Goal: Task Accomplishment & Management: Use online tool/utility

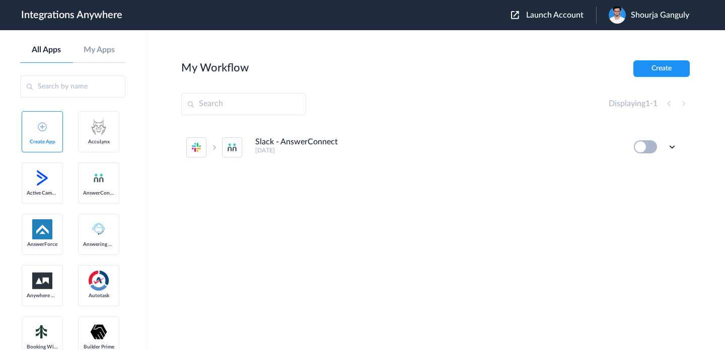
click at [559, 18] on span "Launch Account" at bounding box center [554, 15] width 57 height 8
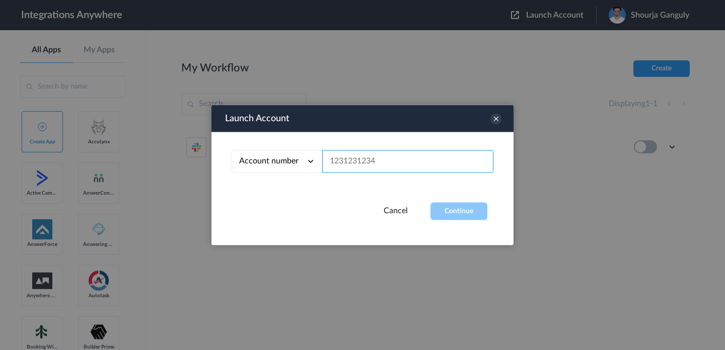
click at [438, 150] on input "text" at bounding box center [407, 161] width 171 height 23
paste input "2523167229"
type input "2523167229"
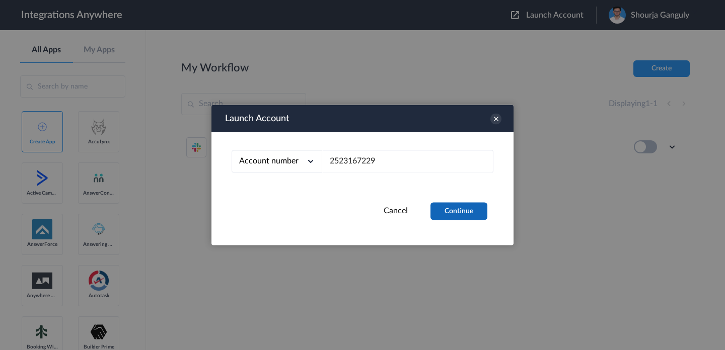
click at [452, 214] on button "Continue" at bounding box center [458, 212] width 57 height 18
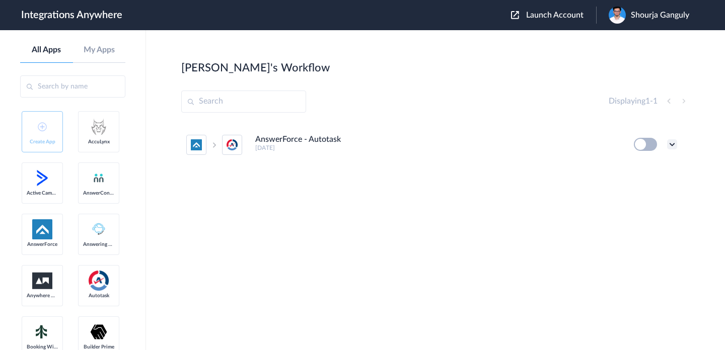
click at [672, 145] on icon at bounding box center [672, 144] width 10 height 10
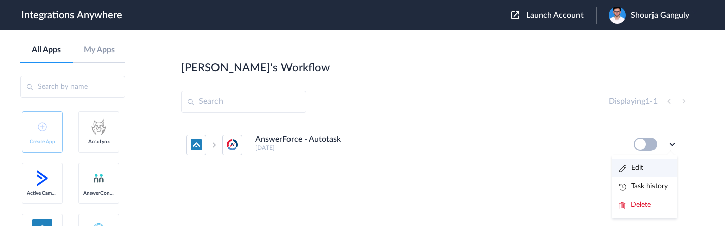
click at [636, 167] on link "Edit" at bounding box center [631, 167] width 24 height 7
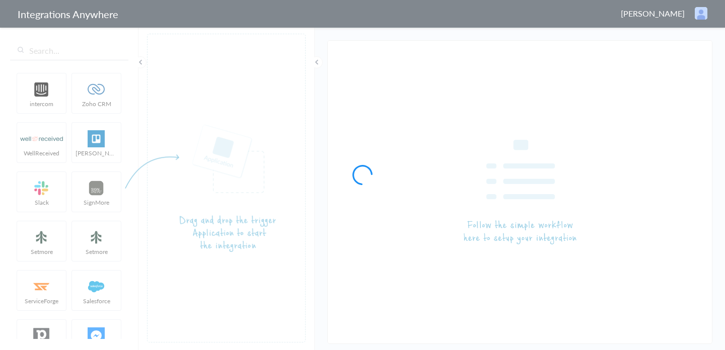
type input "AnswerForce - Autotask"
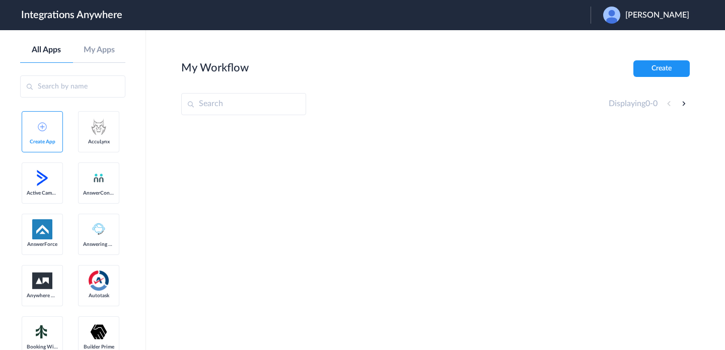
click at [639, 19] on span "[PERSON_NAME]" at bounding box center [657, 16] width 64 height 10
click at [618, 44] on link "Logout" at bounding box center [608, 40] width 21 height 7
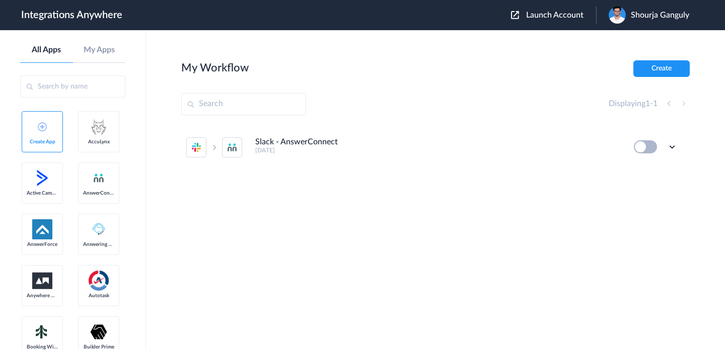
click at [531, 15] on span "Launch Account" at bounding box center [554, 15] width 57 height 8
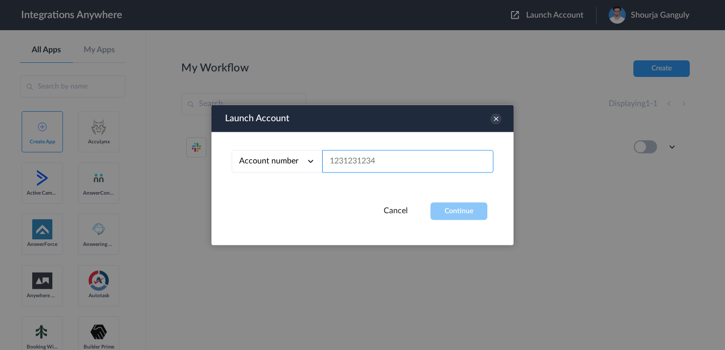
click at [392, 158] on input "text" at bounding box center [407, 161] width 171 height 23
paste input "8775830685"
type input "8775830685"
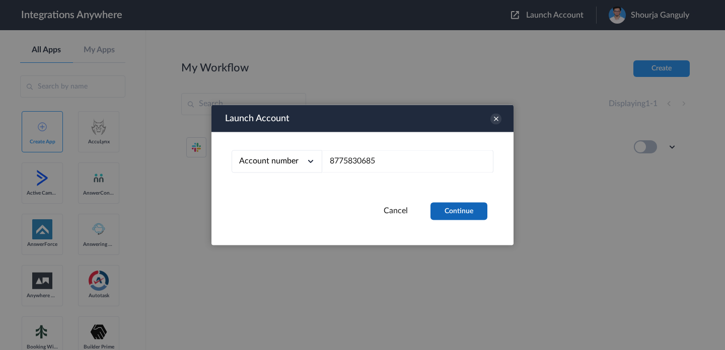
click at [444, 210] on button "Continue" at bounding box center [458, 212] width 57 height 18
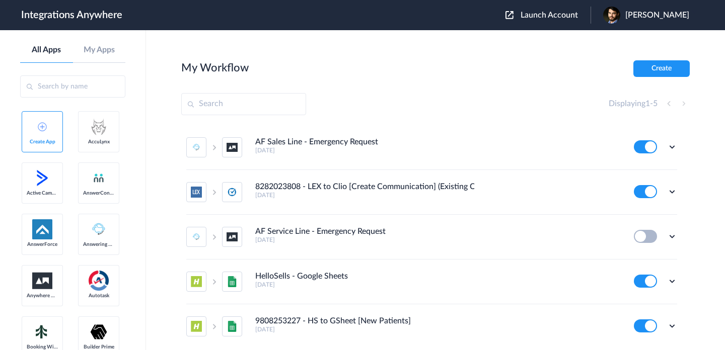
click at [662, 19] on span "Jonny Eukel" at bounding box center [657, 16] width 64 height 10
click at [642, 44] on li "Logout" at bounding box center [644, 41] width 109 height 19
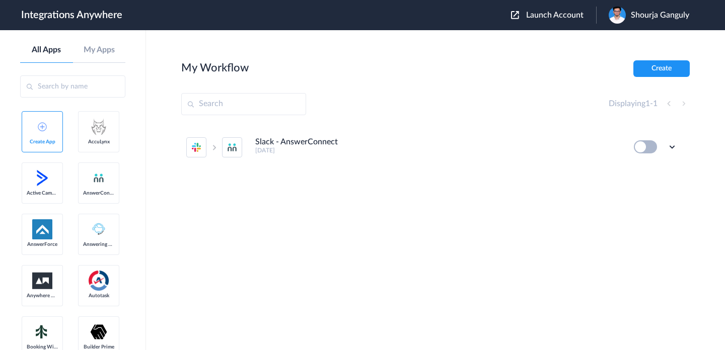
click at [574, 12] on span "Launch Account" at bounding box center [554, 15] width 57 height 8
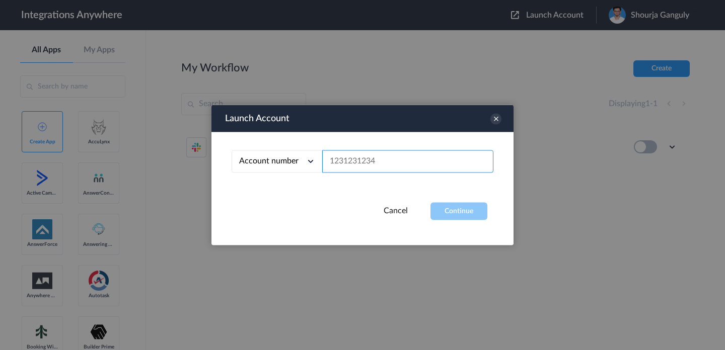
click at [381, 158] on input "text" at bounding box center [407, 161] width 171 height 23
paste input "2523167229"
type input "2523167229"
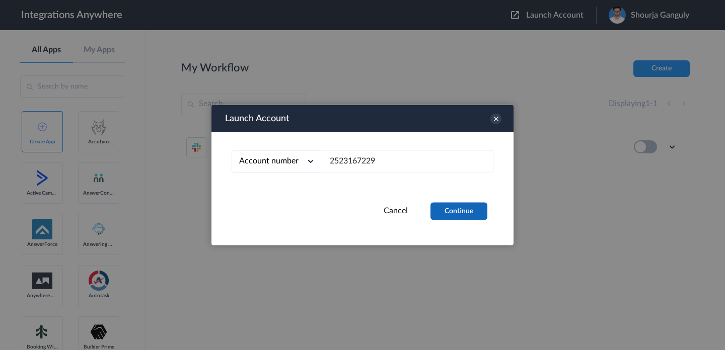
click at [444, 215] on button "Continue" at bounding box center [458, 212] width 57 height 18
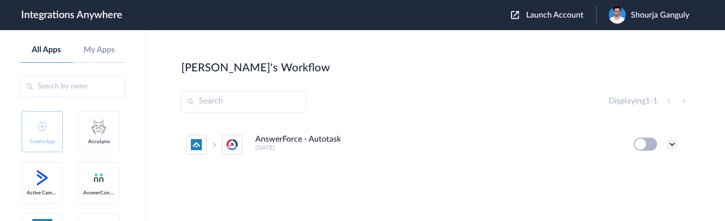
click at [674, 148] on icon at bounding box center [672, 144] width 10 height 10
click at [642, 161] on li "Edit" at bounding box center [644, 168] width 65 height 19
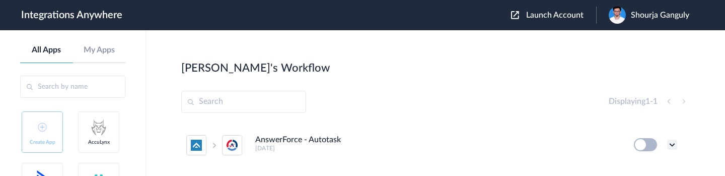
click at [669, 146] on icon at bounding box center [672, 144] width 10 height 10
click at [652, 166] on li "Edit" at bounding box center [644, 168] width 65 height 19
click at [666, 14] on span "Shourja Ganguly" at bounding box center [660, 16] width 58 height 10
click at [632, 42] on link "My Account" at bounding box center [622, 40] width 38 height 7
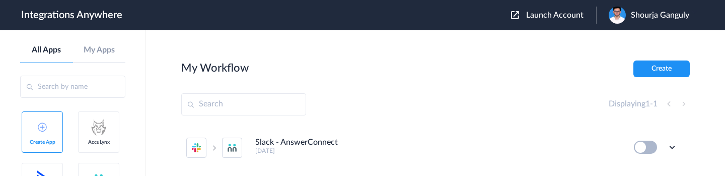
click at [653, 21] on div "Shourja Ganguly" at bounding box center [654, 15] width 91 height 17
click at [517, 97] on div "Displaying 1 - 1" at bounding box center [435, 104] width 508 height 22
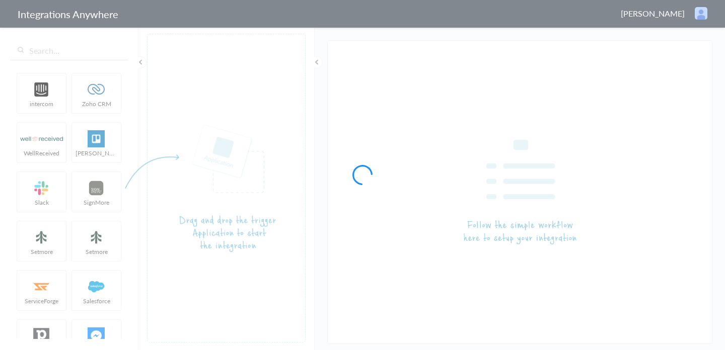
type input "AnswerForce - Autotask"
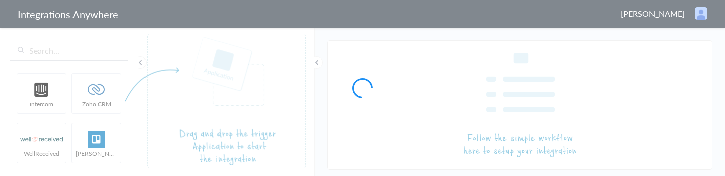
type input "AnswerForce - Autotask"
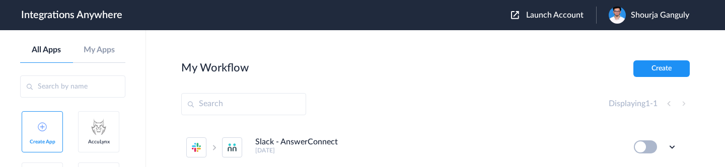
click at [669, 17] on span "Shourja Ganguly" at bounding box center [660, 16] width 58 height 10
click at [424, 57] on main "My Workflow Create Displaying 1 - 1 Slack - AnswerConnect 15 days ago Edit Task…" at bounding box center [435, 98] width 579 height 137
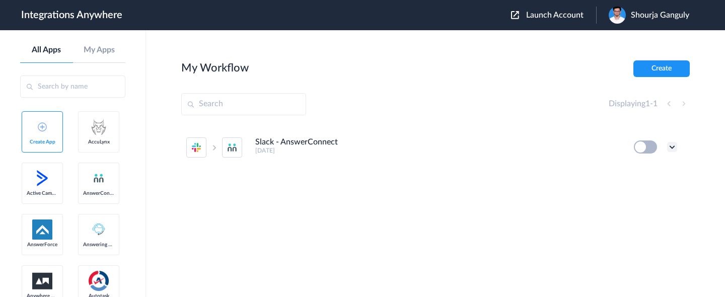
click at [675, 146] on icon at bounding box center [672, 147] width 10 height 10
click at [540, 167] on div "Slack - AnswerConnect 15 days ago Edit Task history Delete" at bounding box center [435, 200] width 508 height 151
click at [656, 66] on button "Create" at bounding box center [661, 68] width 56 height 17
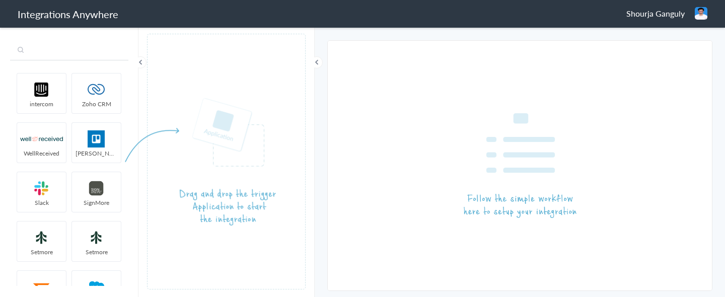
click at [61, 50] on input "text" at bounding box center [69, 50] width 118 height 19
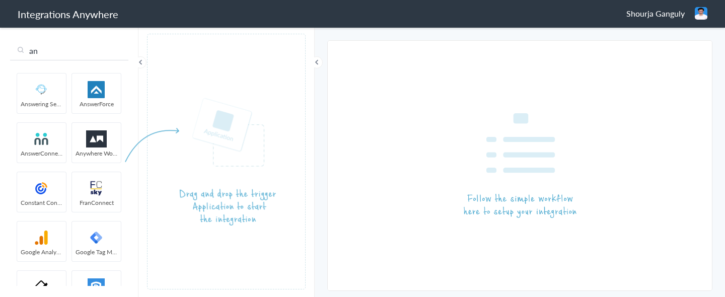
type input "an"
drag, startPoint x: 35, startPoint y: 131, endPoint x: 243, endPoint y: 190, distance: 216.4
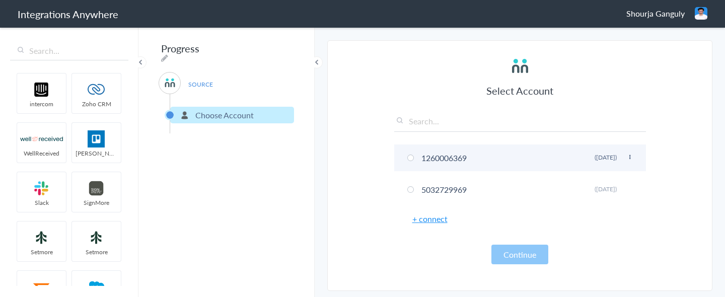
click at [447, 157] on li "1260006369 Rename Delete (15 days ago)" at bounding box center [520, 157] width 252 height 27
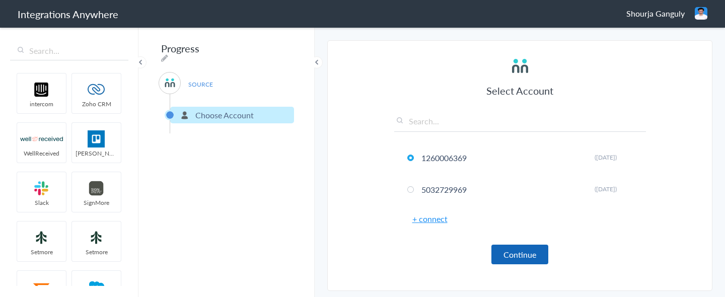
click at [535, 253] on button "Continue" at bounding box center [519, 255] width 57 height 20
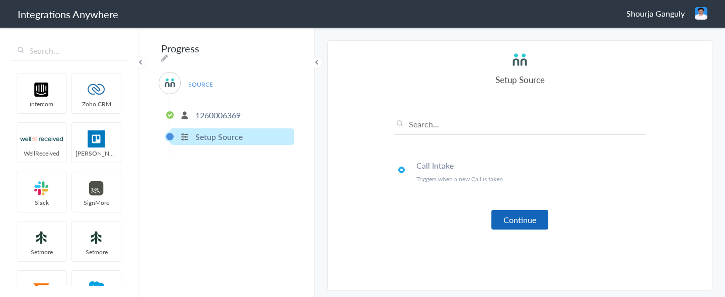
click at [521, 224] on button "Continue" at bounding box center [519, 220] width 57 height 20
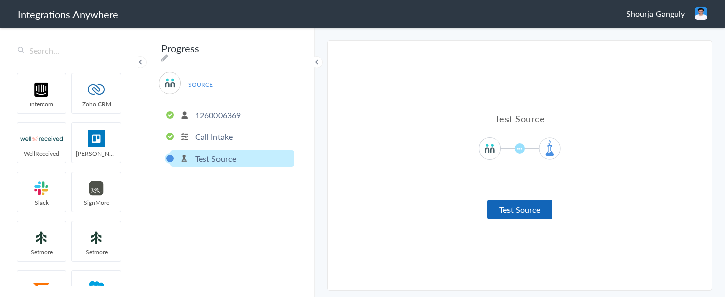
click at [521, 212] on button "Test Source" at bounding box center [519, 210] width 65 height 20
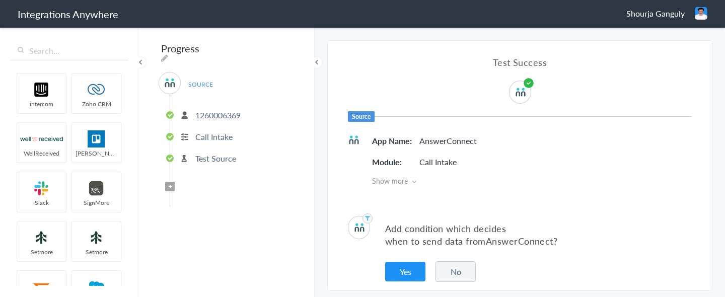
click at [461, 277] on button "No" at bounding box center [455, 271] width 40 height 21
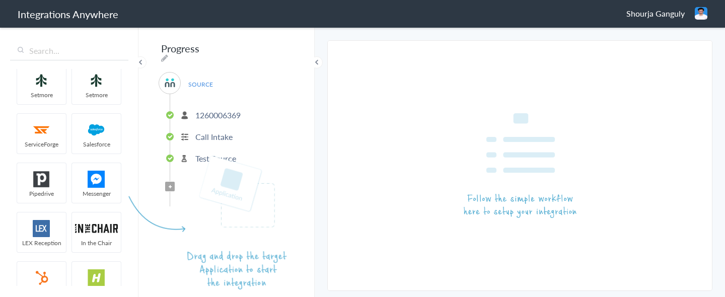
scroll to position [157, 0]
drag, startPoint x: 92, startPoint y: 137, endPoint x: 193, endPoint y: 235, distance: 140.6
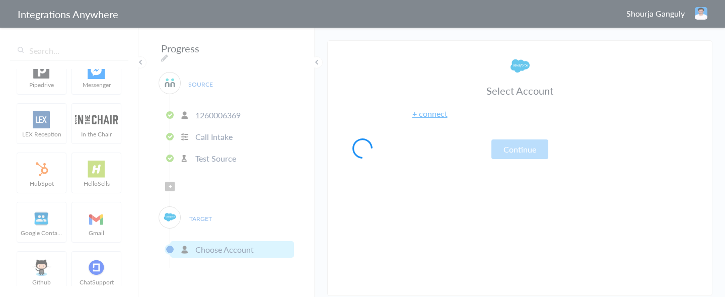
scroll to position [266, 0]
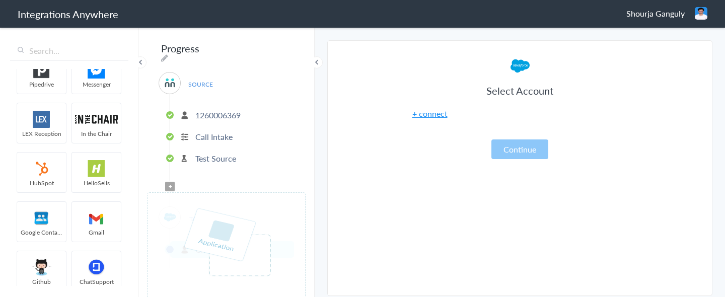
drag, startPoint x: 43, startPoint y: 173, endPoint x: 181, endPoint y: 248, distance: 156.3
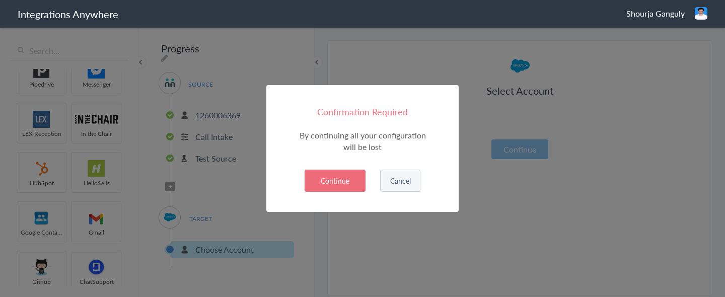
click at [335, 180] on button "Continue" at bounding box center [335, 181] width 61 height 22
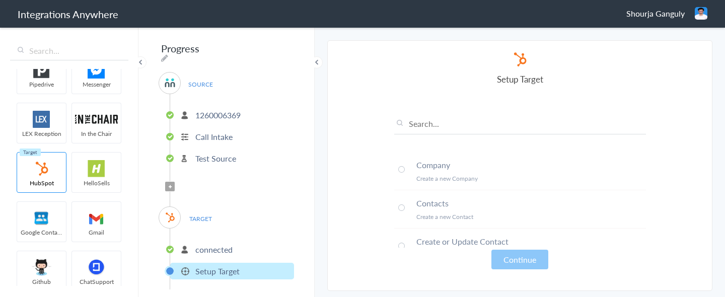
scroll to position [57, 0]
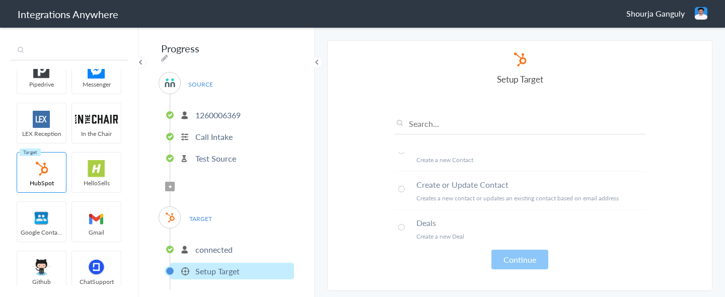
click at [116, 46] on input "text" at bounding box center [69, 50] width 118 height 19
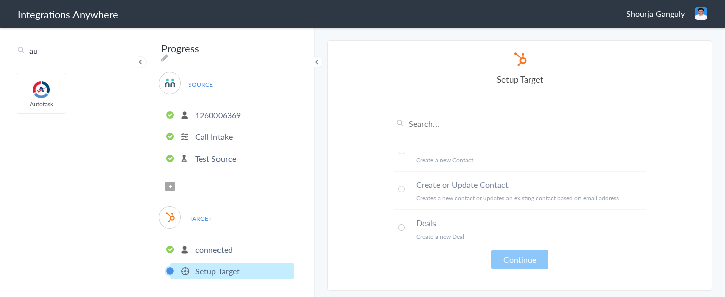
scroll to position [0, 0]
type input "au"
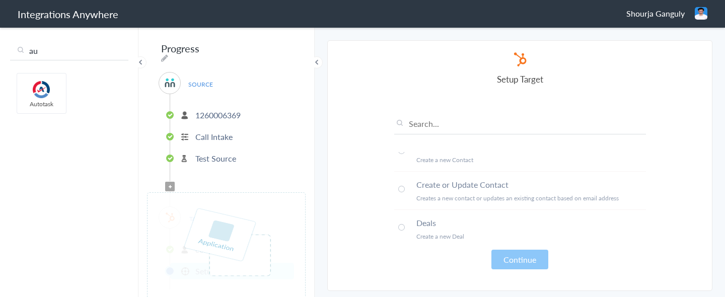
drag, startPoint x: 38, startPoint y: 84, endPoint x: 207, endPoint y: 235, distance: 226.7
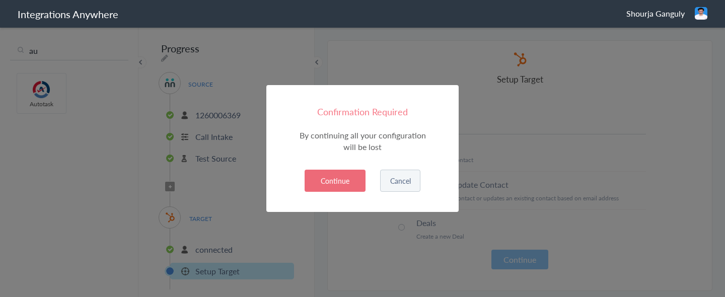
click at [345, 181] on button "Continue" at bounding box center [335, 181] width 61 height 22
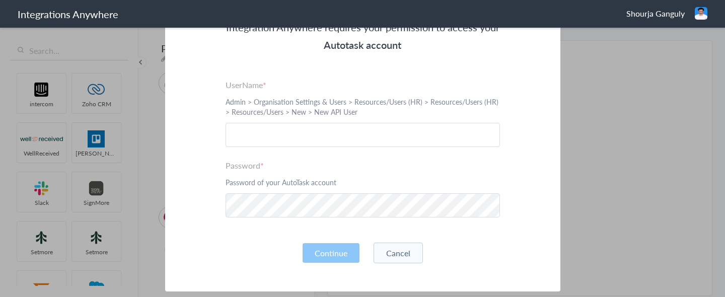
scroll to position [116, 0]
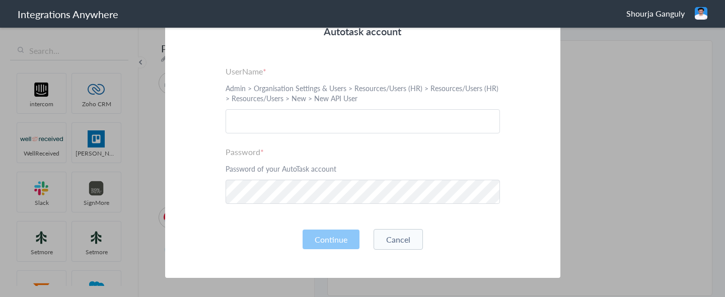
click at [205, 144] on div "Integration Anywhere requires your permission to access your Autotask account P…" at bounding box center [362, 108] width 395 height 340
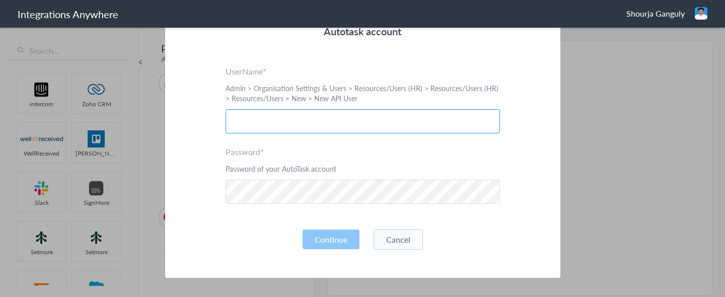
click at [276, 125] on input "text" at bounding box center [362, 121] width 274 height 24
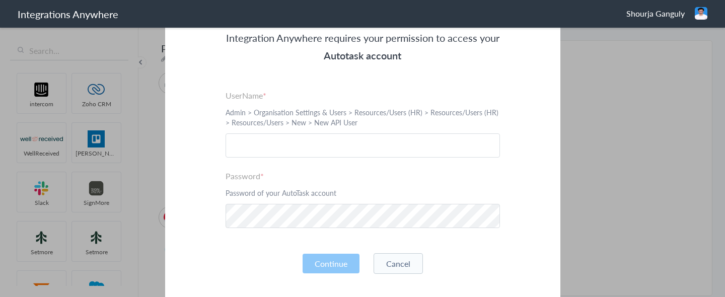
click at [430, 100] on label "UserName" at bounding box center [362, 96] width 274 height 12
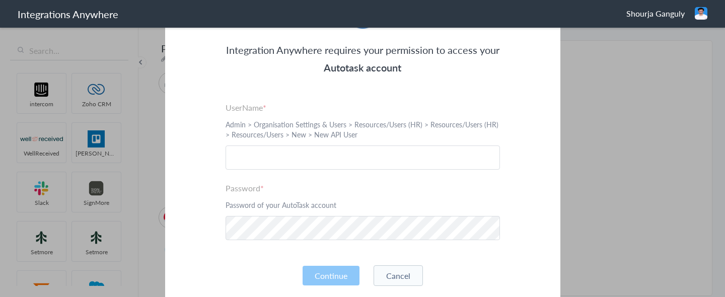
scroll to position [92, 0]
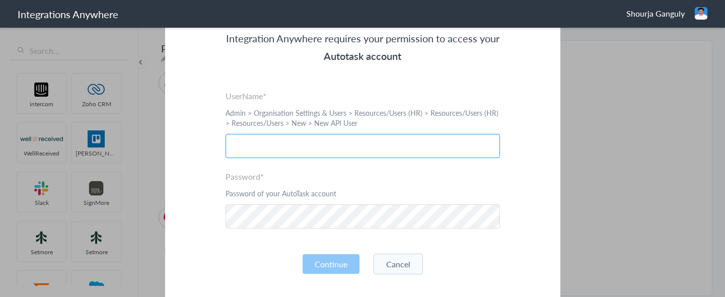
click at [405, 148] on input "text" at bounding box center [362, 146] width 274 height 24
click at [405, 261] on button "Cancel" at bounding box center [397, 264] width 49 height 21
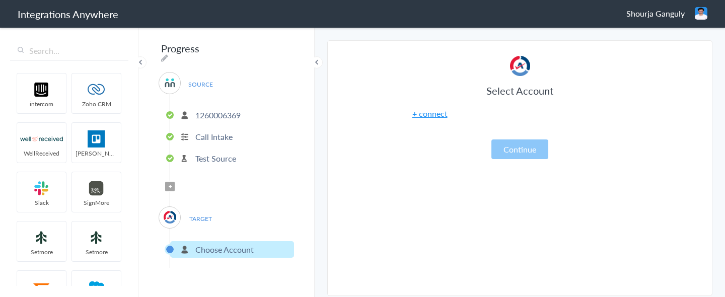
click at [664, 13] on span "Shourja Ganguly" at bounding box center [655, 14] width 58 height 12
click at [495, 19] on header "Integrations Anywhere Shourja Ganguly Logout Dashboard" at bounding box center [362, 14] width 725 height 28
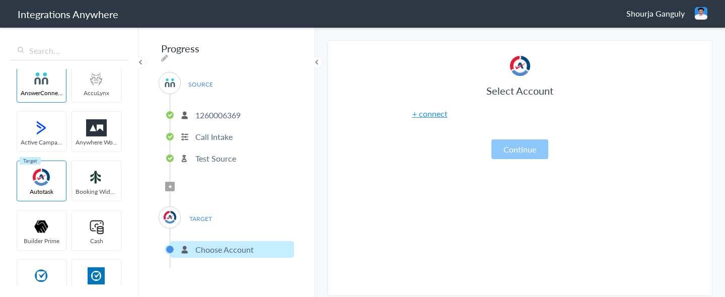
scroll to position [554, 0]
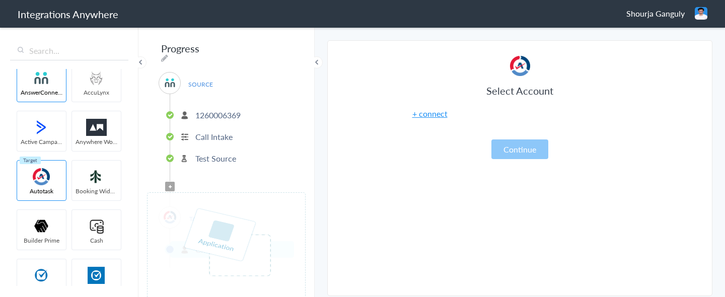
drag, startPoint x: 95, startPoint y: 186, endPoint x: 217, endPoint y: 256, distance: 141.6
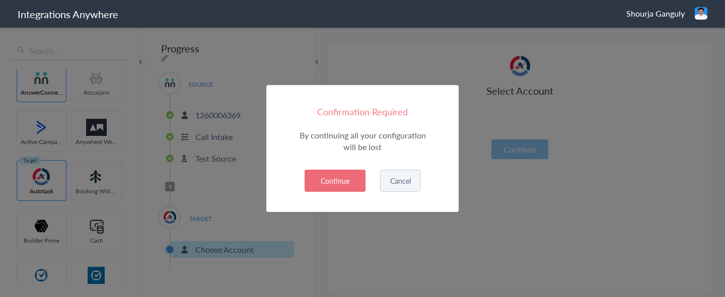
click at [341, 180] on button "Continue" at bounding box center [335, 181] width 61 height 22
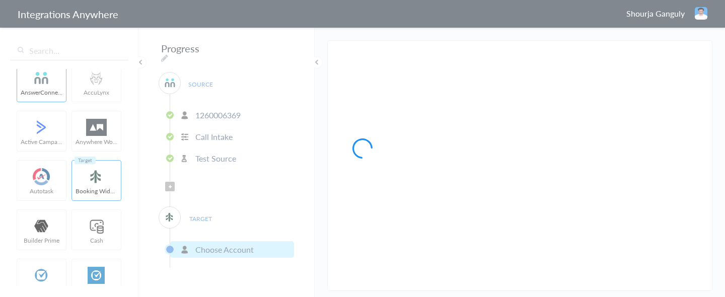
scroll to position [0, 0]
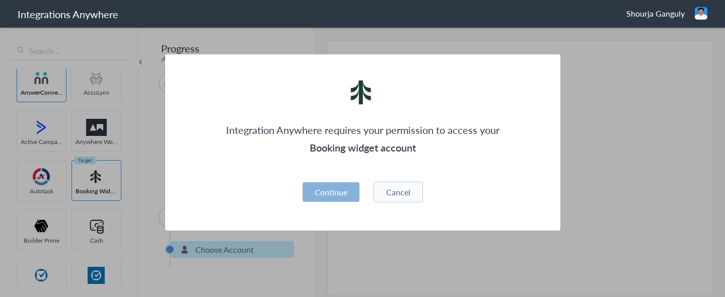
click at [342, 194] on button "Continue" at bounding box center [331, 192] width 57 height 20
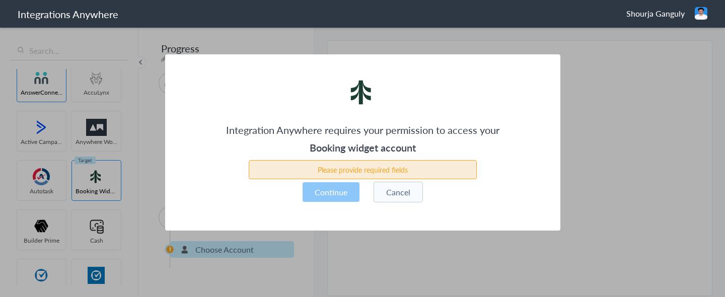
click at [398, 184] on button "Cancel" at bounding box center [397, 192] width 49 height 21
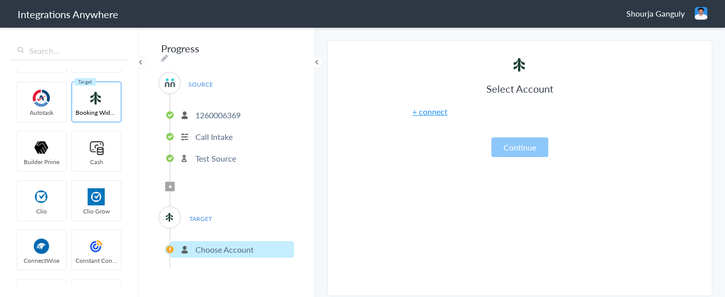
scroll to position [750, 0]
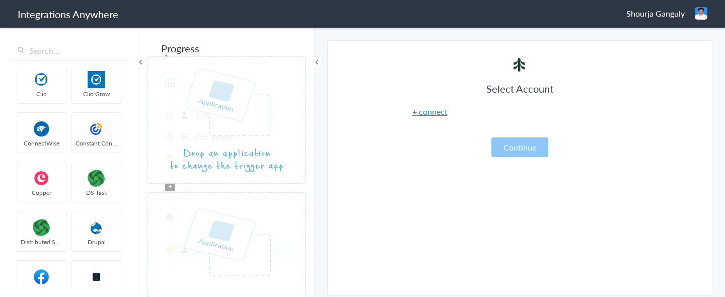
drag, startPoint x: 95, startPoint y: 95, endPoint x: 215, endPoint y: 248, distance: 194.2
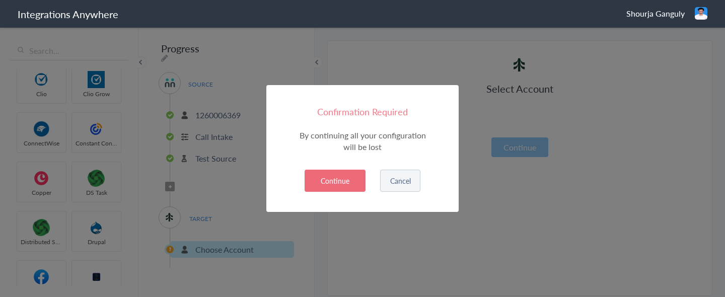
click at [330, 173] on button "Continue" at bounding box center [335, 181] width 61 height 22
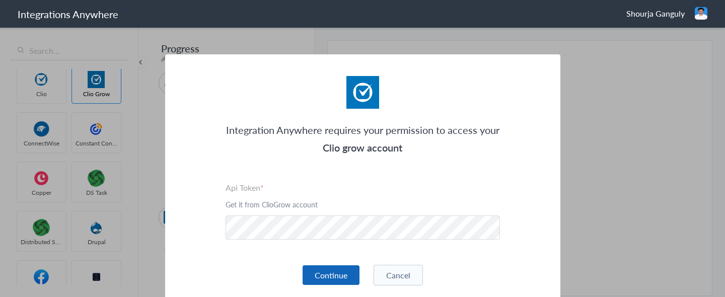
click at [345, 276] on button "Continue" at bounding box center [331, 275] width 57 height 20
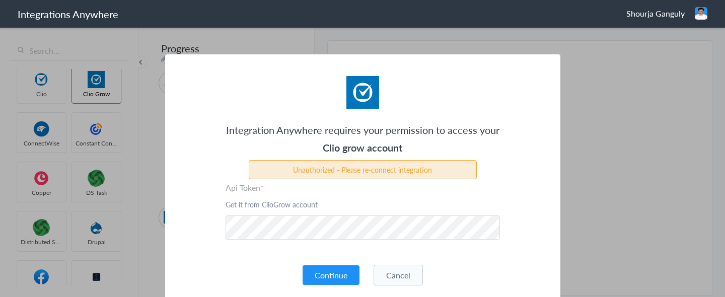
click at [403, 275] on button "Cancel" at bounding box center [397, 275] width 49 height 21
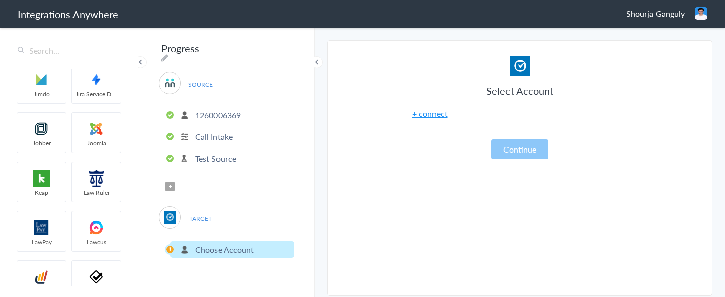
scroll to position [1341, 0]
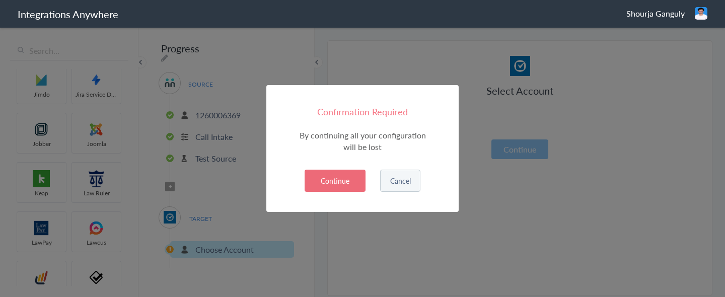
click at [342, 174] on button "Continue" at bounding box center [335, 181] width 61 height 22
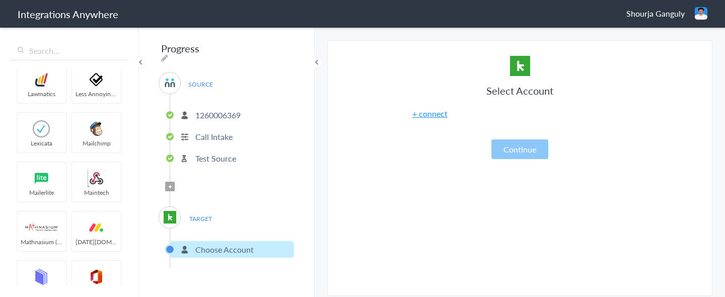
scroll to position [1556, 0]
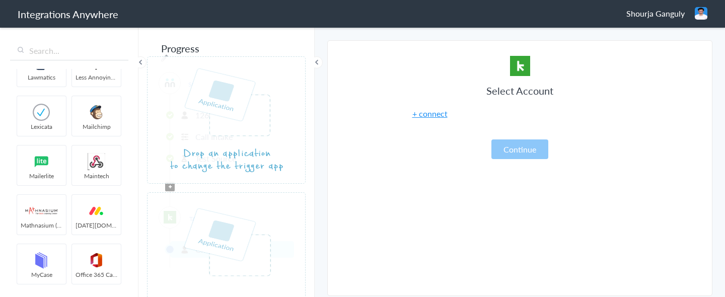
drag, startPoint x: 102, startPoint y: 132, endPoint x: 219, endPoint y: 245, distance: 162.3
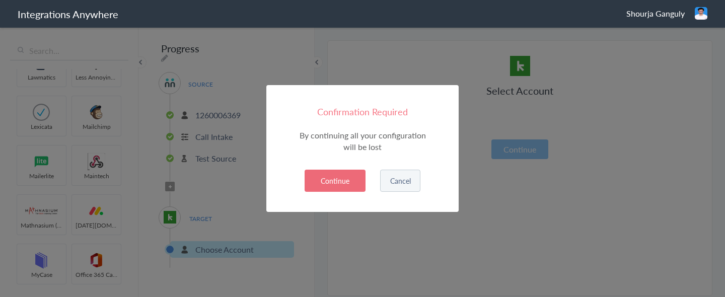
click at [339, 173] on button "Continue" at bounding box center [335, 181] width 61 height 22
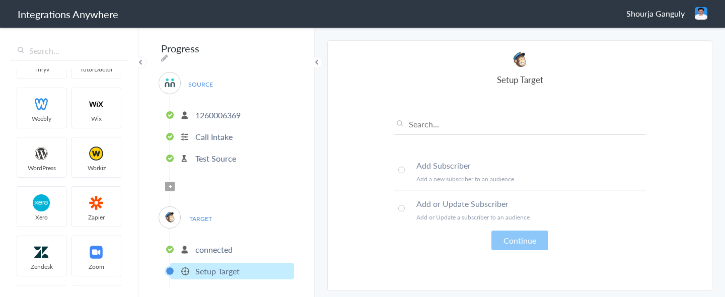
scroll to position [2401, 0]
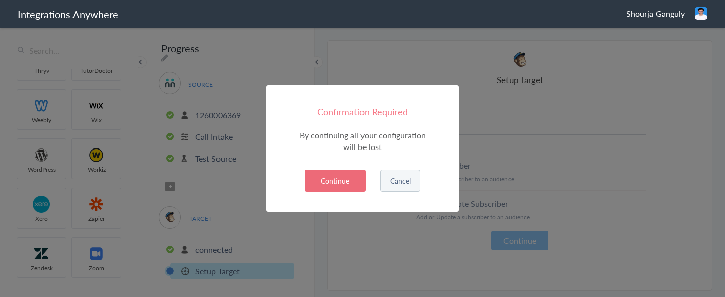
click at [342, 178] on button "Continue" at bounding box center [335, 181] width 61 height 22
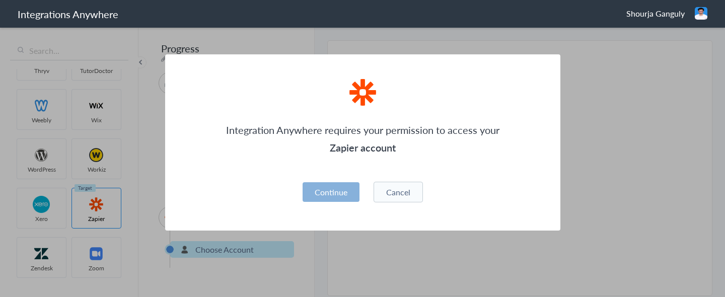
click at [340, 197] on button "Continue" at bounding box center [331, 192] width 57 height 20
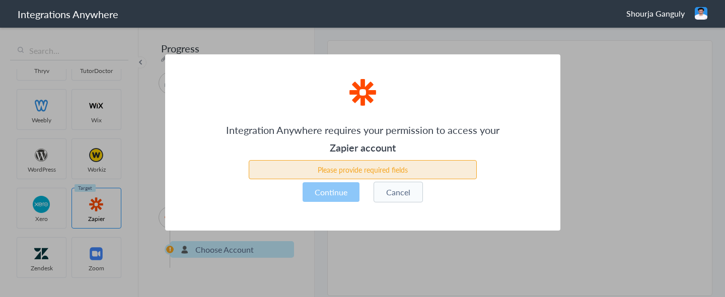
click at [383, 194] on button "Cancel" at bounding box center [397, 192] width 49 height 21
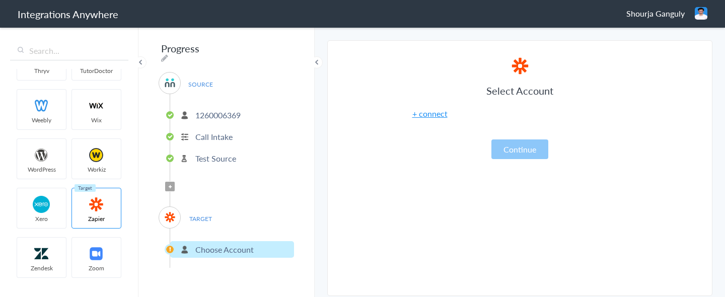
click at [426, 115] on link "+ connect" at bounding box center [429, 114] width 35 height 12
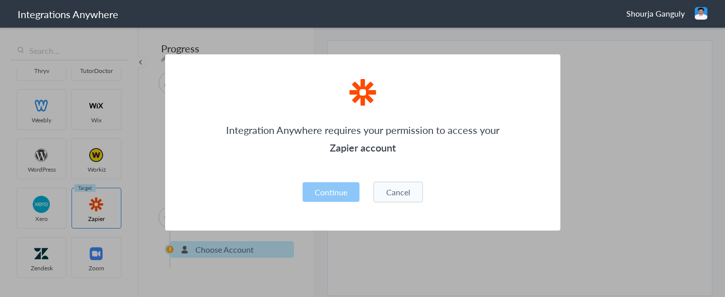
click at [332, 208] on div "Integration Anywhere requires your permission to access your Zapier account Ple…" at bounding box center [362, 142] width 395 height 176
click at [389, 193] on button "Cancel" at bounding box center [397, 192] width 49 height 21
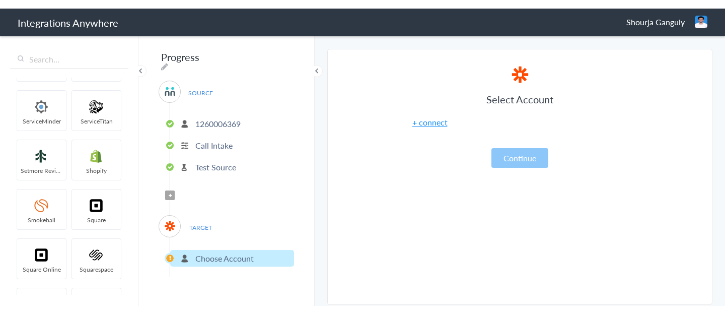
scroll to position [2088, 0]
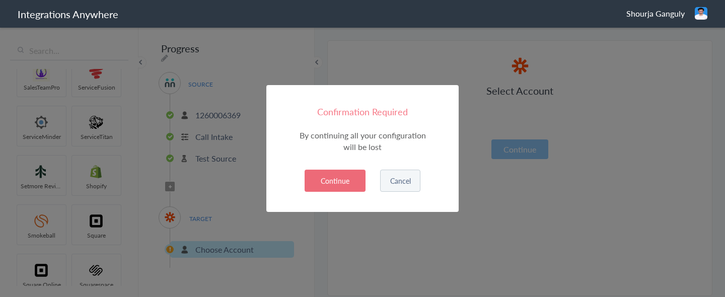
click at [336, 174] on button "Continue" at bounding box center [335, 181] width 61 height 22
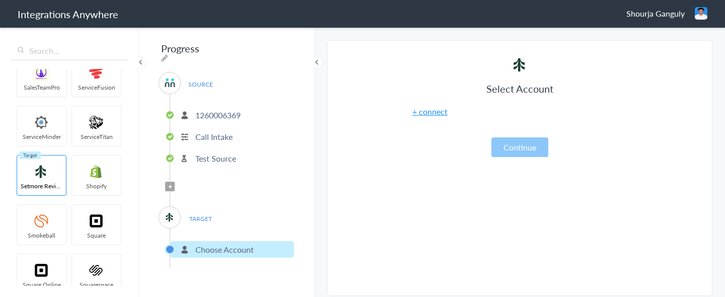
click at [422, 110] on link "+ connect" at bounding box center [429, 112] width 35 height 12
click at [435, 114] on link "+ connect" at bounding box center [429, 112] width 35 height 12
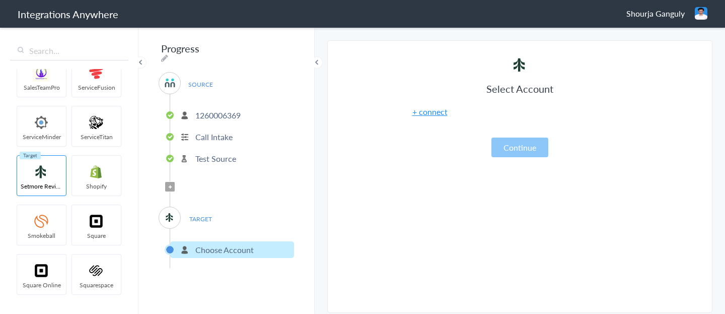
click at [658, 13] on span "Shourja Ganguly" at bounding box center [655, 14] width 58 height 12
click at [666, 51] on li "Dashboard" at bounding box center [679, 51] width 69 height 15
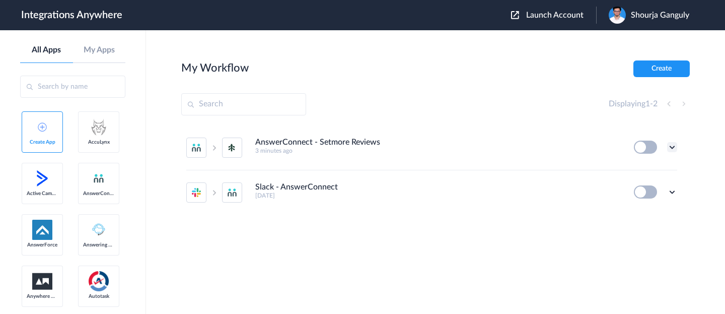
click at [672, 144] on icon at bounding box center [672, 147] width 10 height 10
click at [640, 213] on li "Delete" at bounding box center [644, 207] width 65 height 19
click at [631, 215] on span "Are you sure?" at bounding box center [637, 212] width 36 height 16
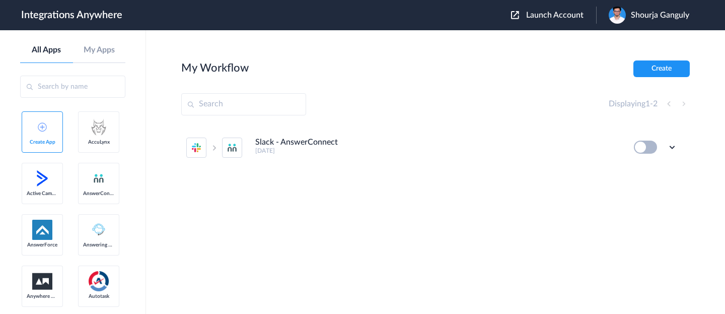
click at [680, 139] on ul "Slack - AnswerConnect 15 days ago Edit Task history Delete" at bounding box center [431, 147] width 501 height 44
click at [672, 143] on icon at bounding box center [672, 147] width 10 height 10
click at [488, 167] on li "Slack - AnswerConnect 15 days ago Edit Task history Delete" at bounding box center [431, 147] width 491 height 44
drag, startPoint x: 503, startPoint y: 313, endPoint x: 494, endPoint y: 175, distance: 138.7
click at [494, 173] on section "My Workflow Create Displaying 1 - 2 Slack - AnswerConnect 15 days ago Edit Task…" at bounding box center [435, 201] width 508 height 283
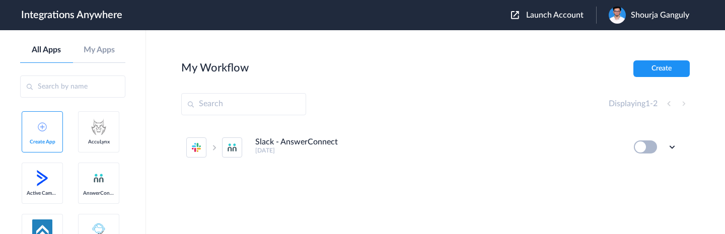
click at [548, 20] on div "Launch Account Shourja Ganguly My Account Logout" at bounding box center [605, 15] width 188 height 17
click at [546, 13] on span "Launch Account" at bounding box center [554, 15] width 57 height 8
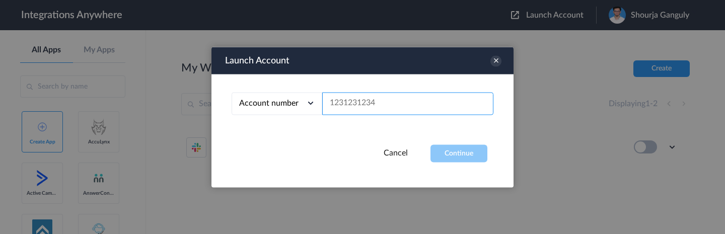
click at [387, 103] on input "text" at bounding box center [407, 103] width 171 height 23
paste input "2523167229"
type input "2523167229"
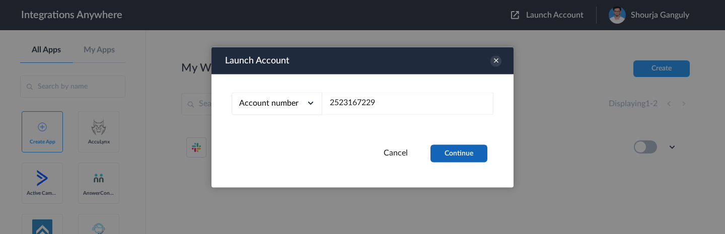
click at [447, 153] on button "Continue" at bounding box center [458, 153] width 57 height 18
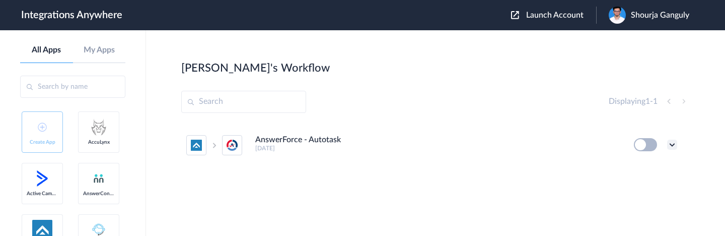
click at [673, 142] on icon at bounding box center [672, 144] width 10 height 10
click at [641, 165] on link "Edit" at bounding box center [631, 167] width 24 height 7
click at [672, 143] on icon at bounding box center [672, 144] width 10 height 10
click at [645, 173] on li "Edit" at bounding box center [644, 168] width 65 height 19
click at [672, 147] on icon at bounding box center [672, 144] width 10 height 10
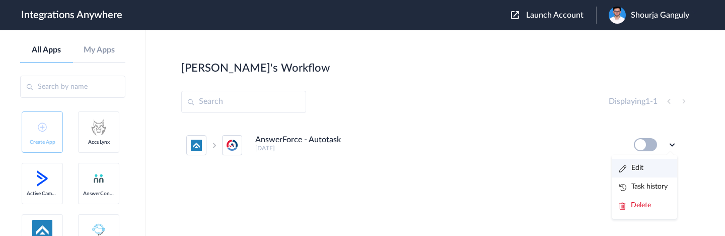
click at [652, 164] on li "Edit" at bounding box center [644, 168] width 65 height 19
click at [630, 10] on div "Shourja Ganguly" at bounding box center [654, 15] width 91 height 17
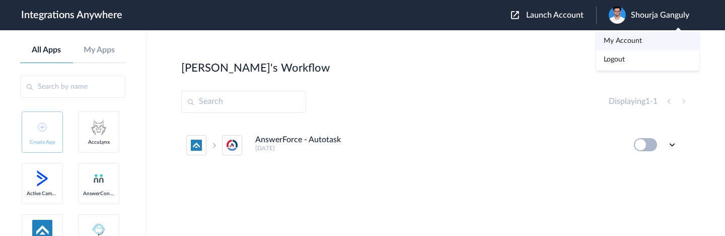
click at [630, 41] on link "My Account" at bounding box center [622, 40] width 38 height 7
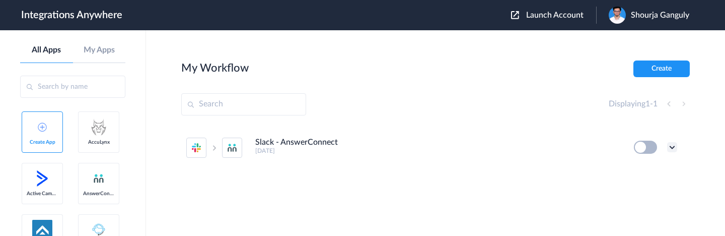
click at [670, 148] on icon at bounding box center [672, 147] width 10 height 10
click at [654, 168] on li "Edit" at bounding box center [644, 170] width 65 height 19
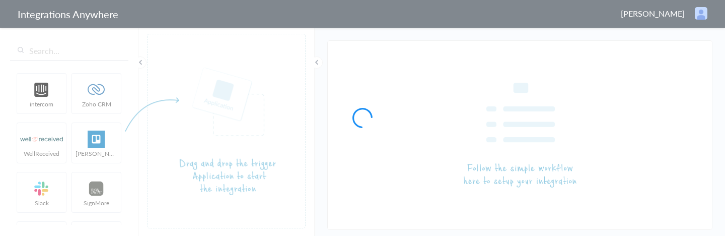
type input "AnswerForce - Autotask"
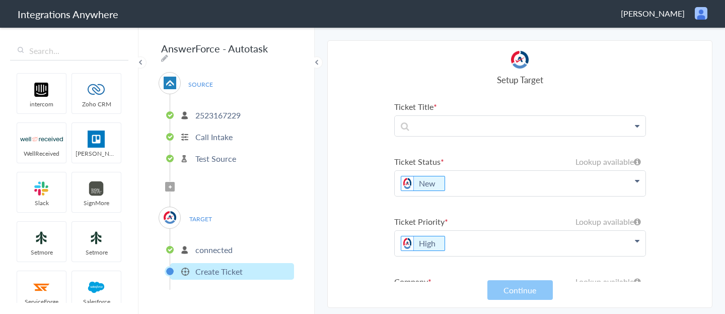
click at [637, 128] on icon at bounding box center [637, 126] width 5 height 8
click at [678, 101] on section "Select Account 2523167229 Rename Delete (3 months ago) + connect Continue Setup…" at bounding box center [519, 173] width 385 height 267
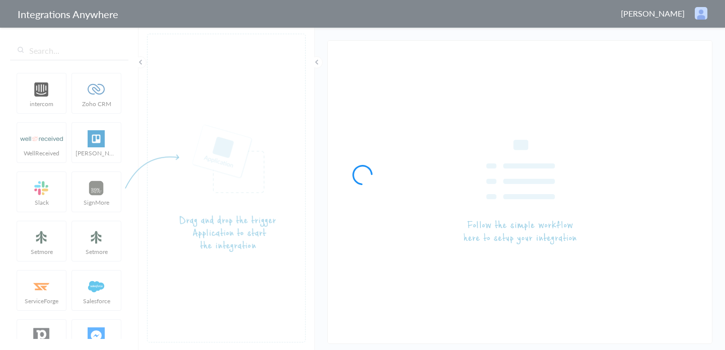
type input "AnswerForce - Autotask"
type input "Slack - AnswerConnect"
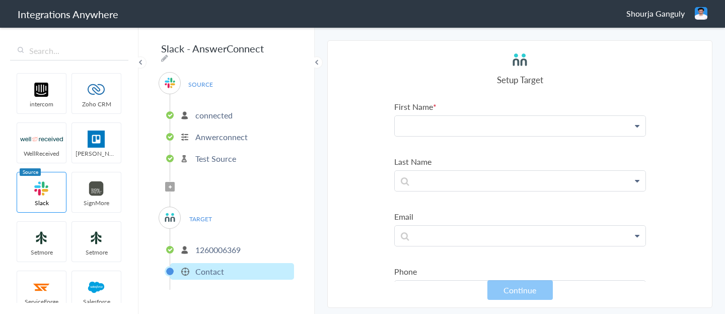
click at [468, 119] on p at bounding box center [520, 126] width 251 height 20
click at [439, 130] on p at bounding box center [520, 126] width 251 height 20
click at [341, 115] on section "Select Account connected Rename Delete (a year ago) + connect Continue Setup So…" at bounding box center [519, 173] width 385 height 267
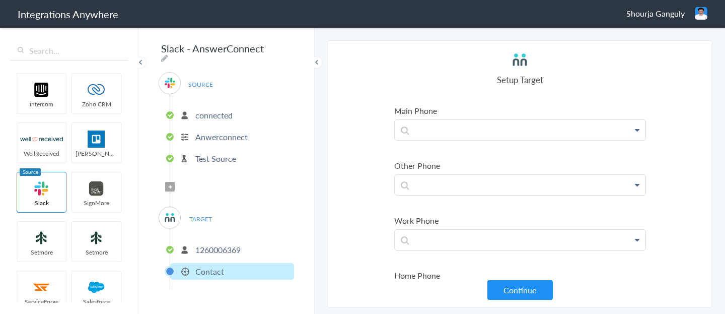
scroll to position [862, 0]
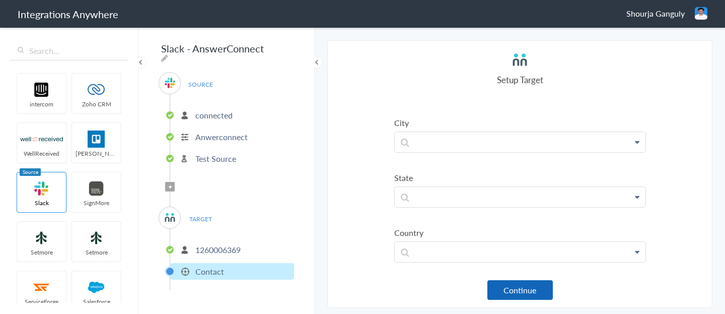
click at [533, 235] on button "Continue" at bounding box center [519, 290] width 65 height 20
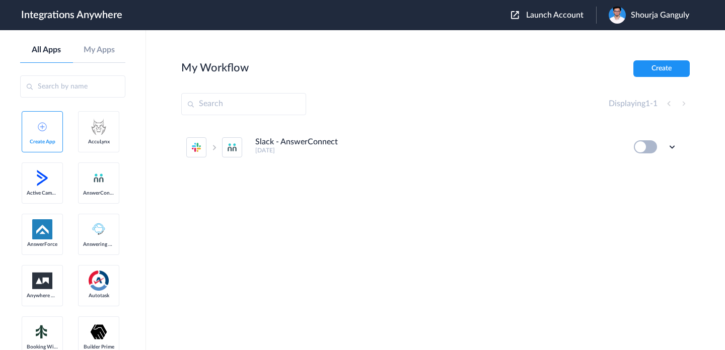
click at [541, 16] on span "Launch Account" at bounding box center [554, 15] width 57 height 8
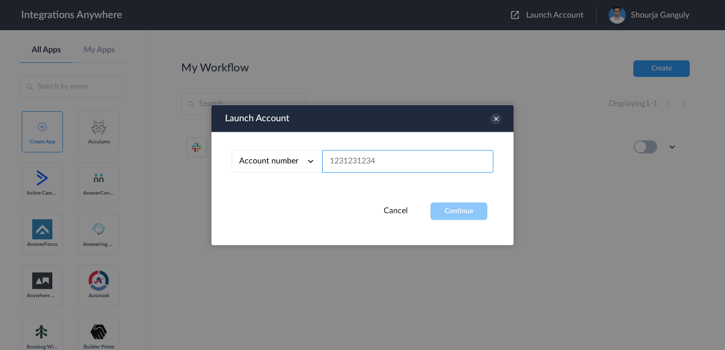
click at [381, 161] on input "text" at bounding box center [407, 161] width 171 height 23
paste input "2523167229"
type input "2523167229"
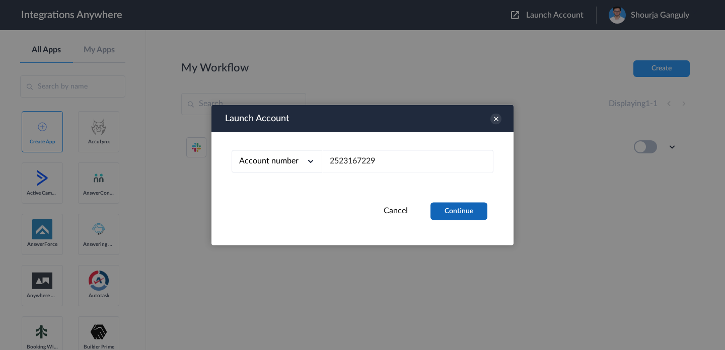
click at [458, 214] on button "Continue" at bounding box center [458, 212] width 57 height 18
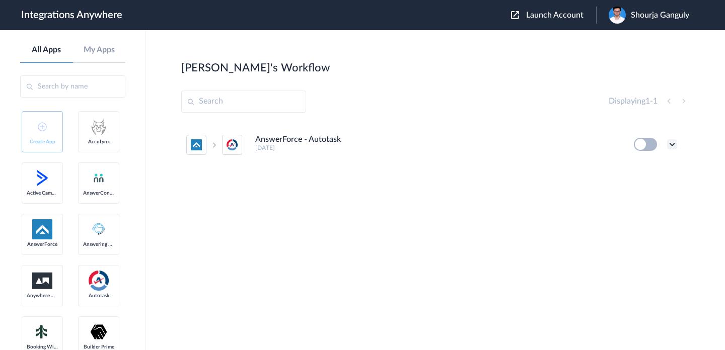
click at [675, 140] on icon at bounding box center [672, 144] width 10 height 10
click at [641, 166] on link "Edit" at bounding box center [631, 167] width 24 height 7
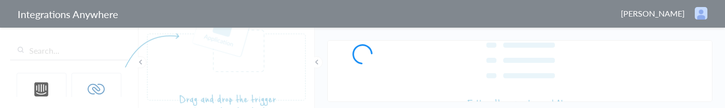
type input "AnswerForce - Autotask"
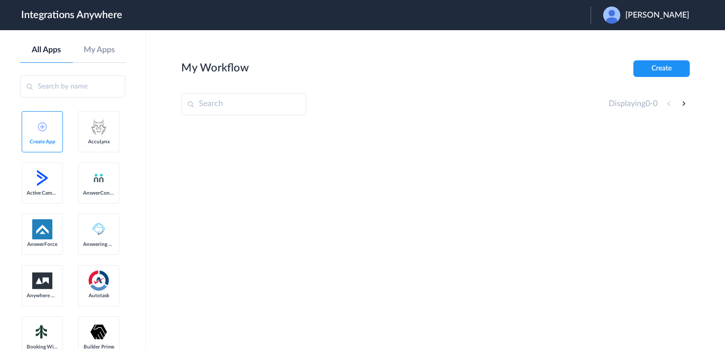
click at [689, 11] on icon at bounding box center [694, 12] width 10 height 10
click at [608, 40] on link "Logout" at bounding box center [608, 40] width 21 height 7
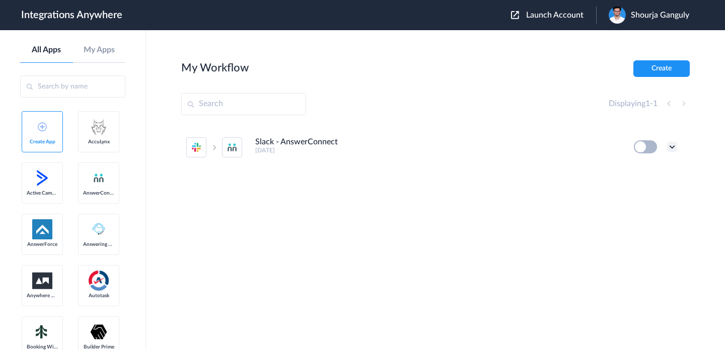
click at [676, 145] on icon at bounding box center [672, 147] width 10 height 10
click at [645, 171] on li "Edit" at bounding box center [644, 170] width 65 height 19
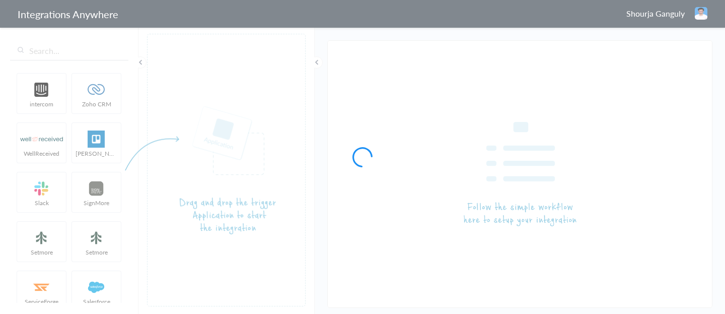
type input "Slack - AnswerConnect"
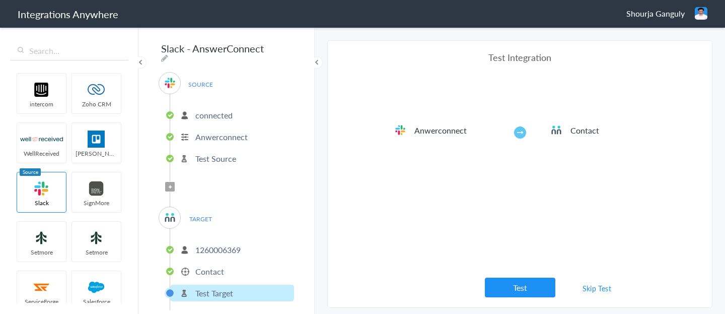
click at [592, 285] on link "Skip Test" at bounding box center [596, 288] width 53 height 18
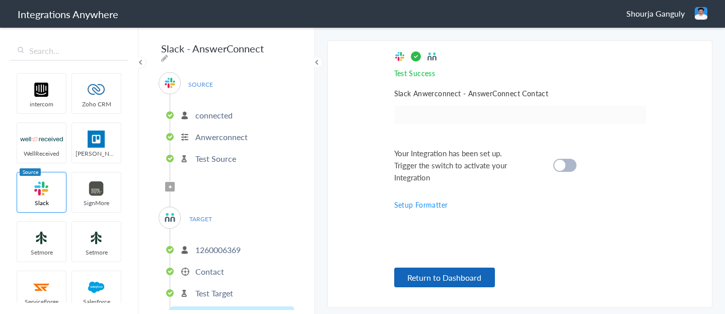
click at [476, 283] on button "Return to Dashboard" at bounding box center [444, 277] width 101 height 20
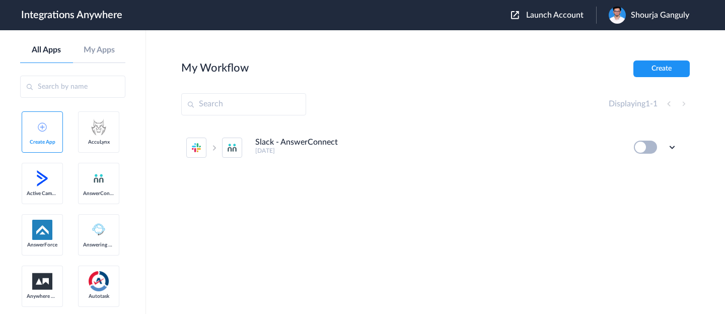
click at [550, 20] on button "Launch Account" at bounding box center [553, 16] width 85 height 10
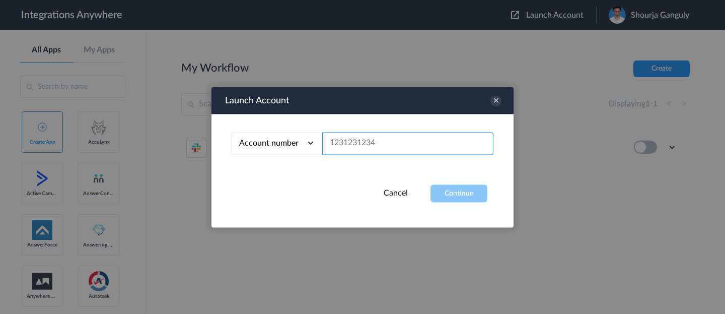
click at [429, 146] on input "text" at bounding box center [407, 143] width 171 height 23
paste input "2523167229"
type input "2523167229"
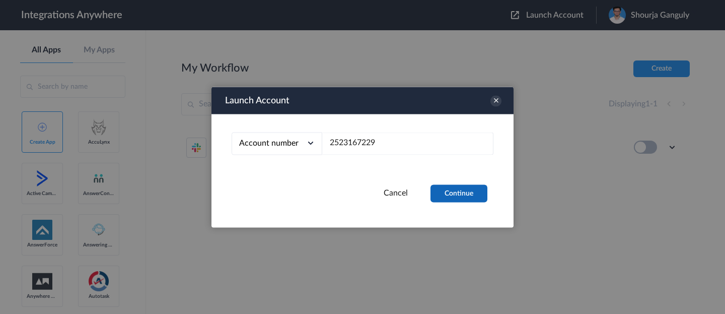
click at [456, 193] on button "Continue" at bounding box center [458, 193] width 57 height 18
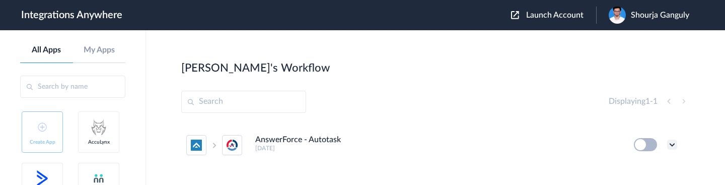
click at [676, 144] on icon at bounding box center [672, 144] width 10 height 10
click at [645, 164] on li "Edit" at bounding box center [644, 168] width 65 height 19
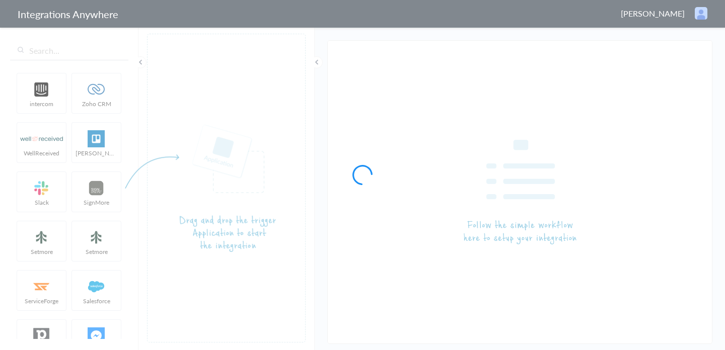
type input "AnswerForce - Autotask"
